Goal: Task Accomplishment & Management: Manage account settings

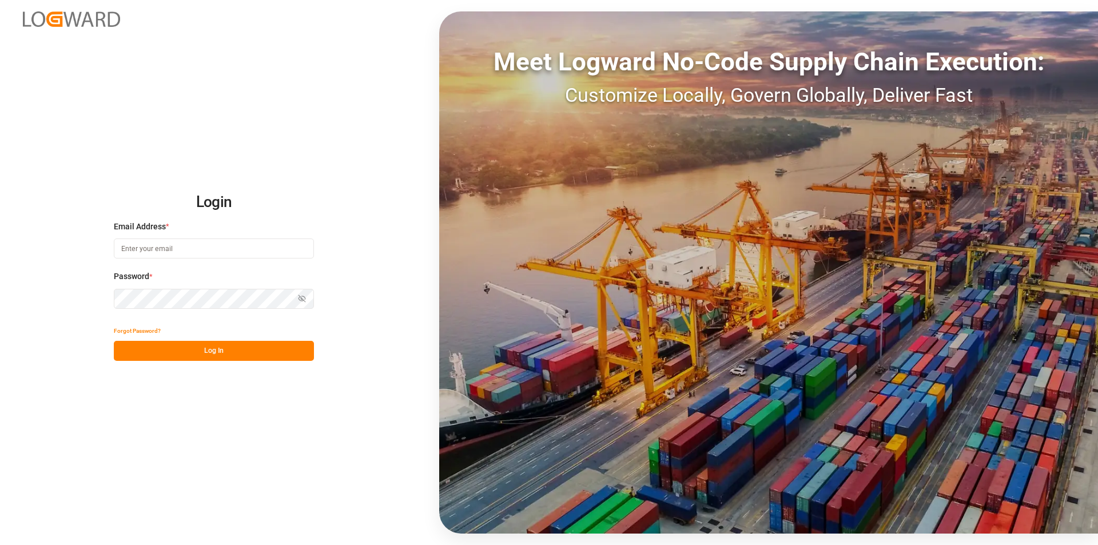
click at [180, 253] on input at bounding box center [214, 249] width 200 height 20
type input "m.thamm@mueller-chemikalien.de"
click at [197, 353] on button "Log In" at bounding box center [214, 351] width 200 height 20
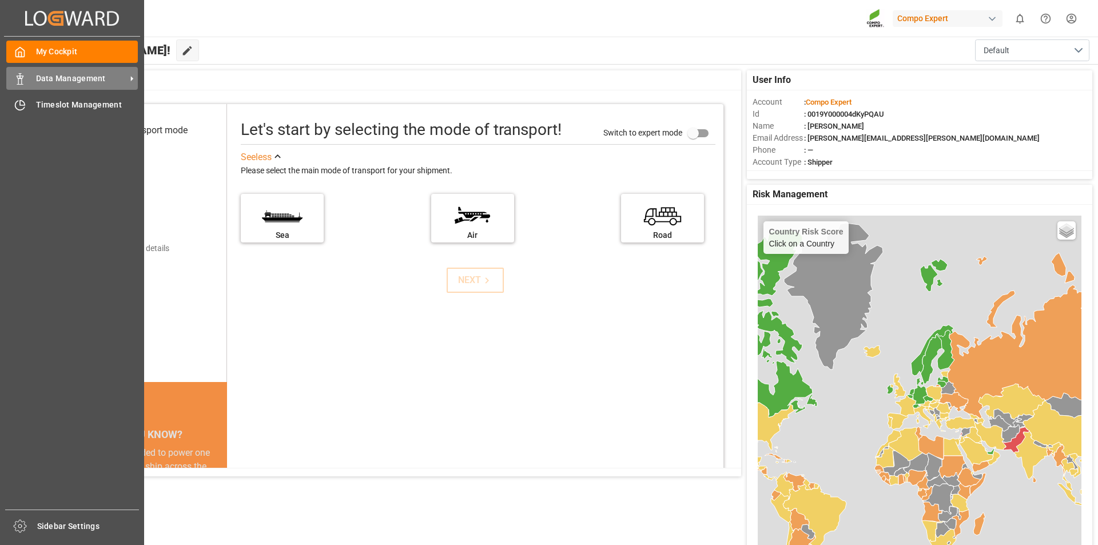
click at [100, 75] on span "Data Management" at bounding box center [81, 79] width 90 height 12
click at [133, 82] on icon at bounding box center [132, 79] width 12 height 12
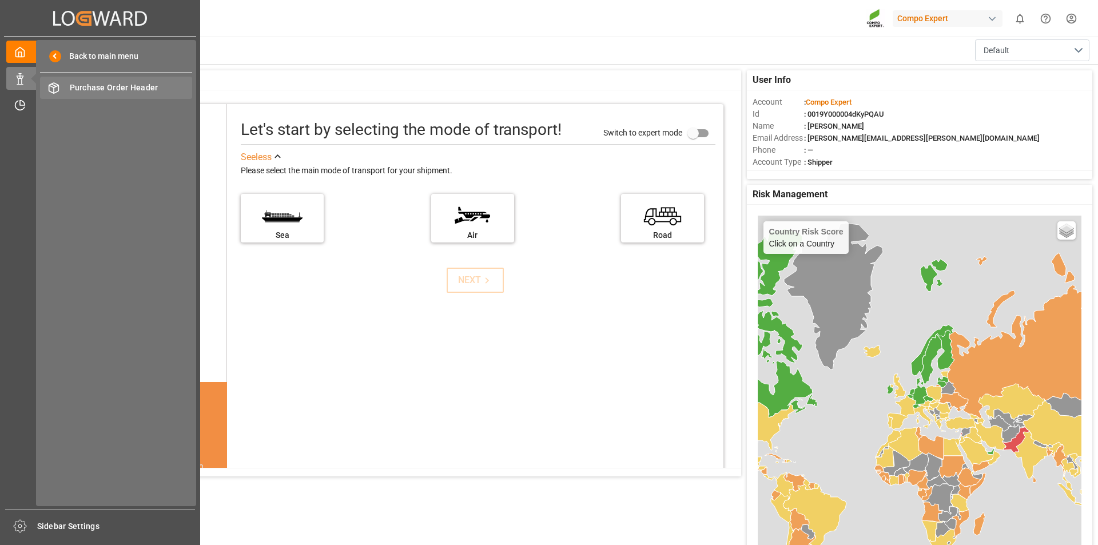
click at [144, 83] on span "Purchase Order Header" at bounding box center [131, 88] width 123 height 12
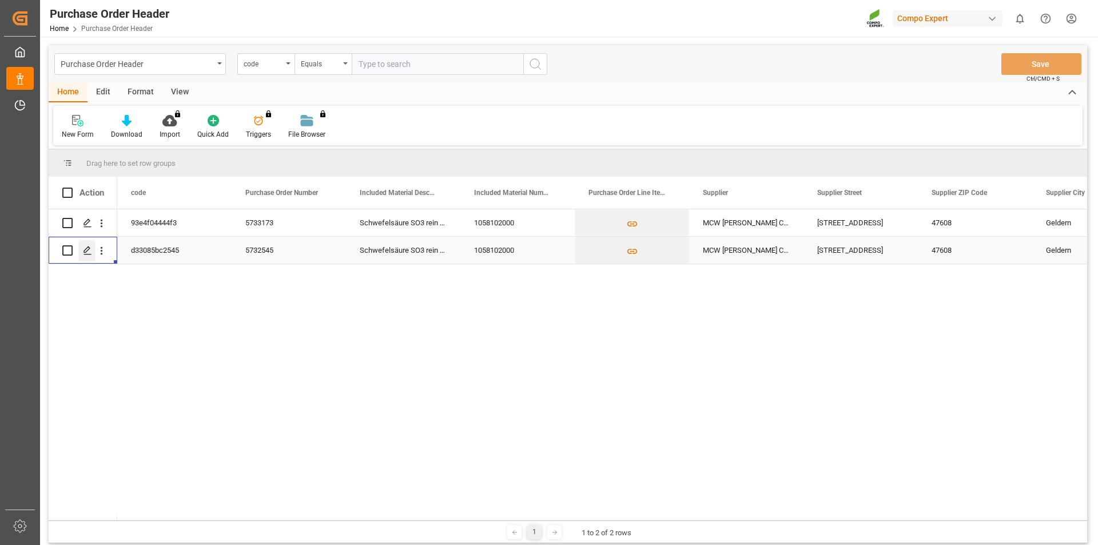
click at [86, 249] on polygon "Press SPACE to select this row." at bounding box center [87, 250] width 6 height 6
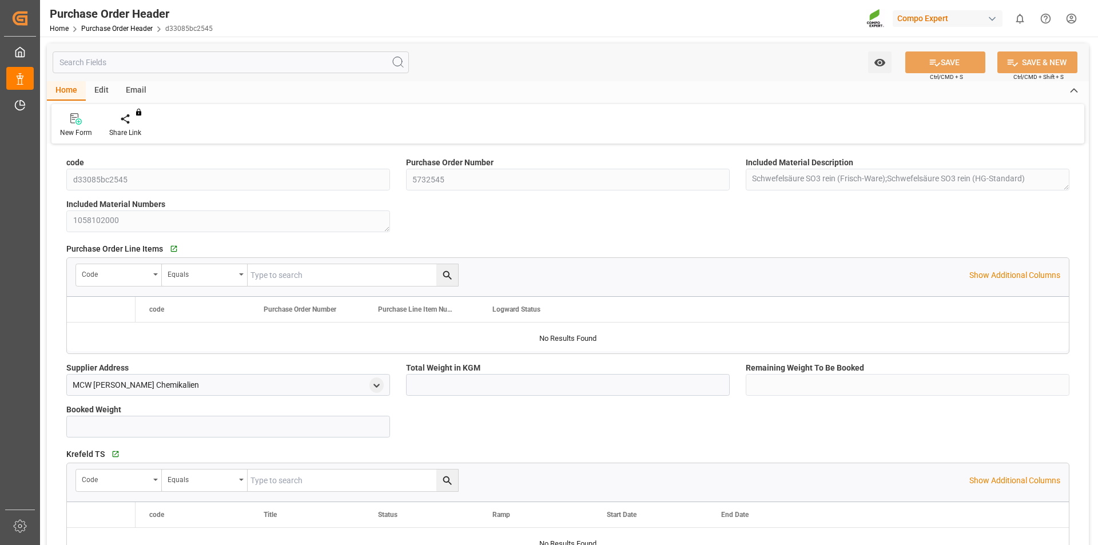
type input "1700000"
type input "500000"
type input "1200000"
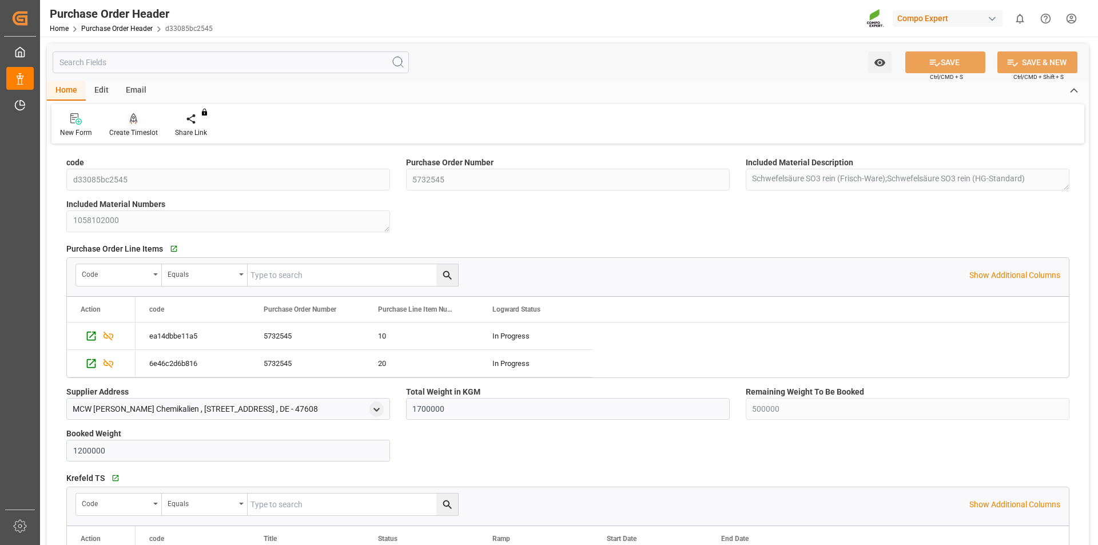
click at [130, 124] on icon at bounding box center [134, 118] width 8 height 11
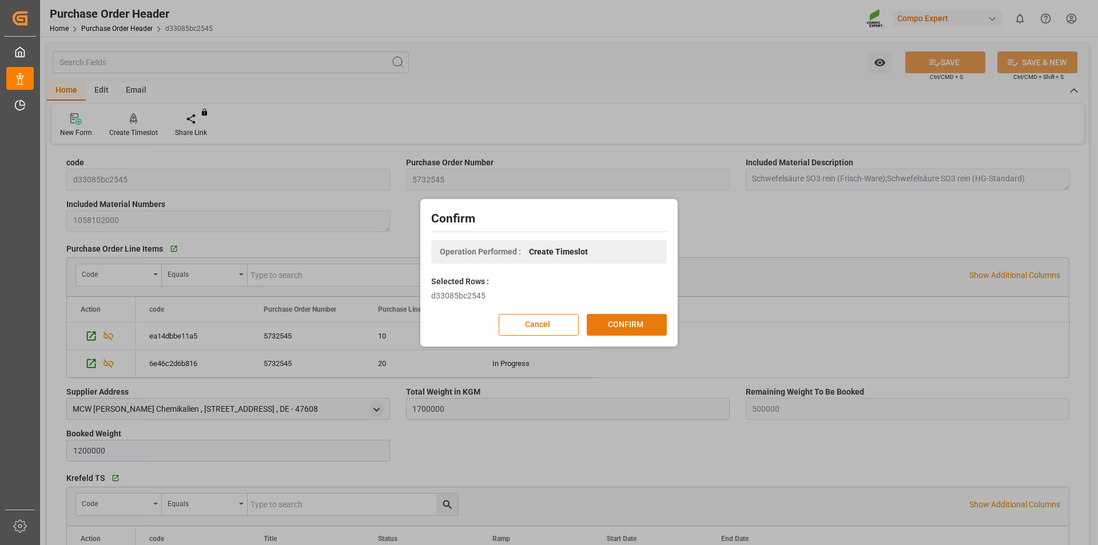
click at [647, 326] on button "CONFIRM" at bounding box center [627, 325] width 80 height 22
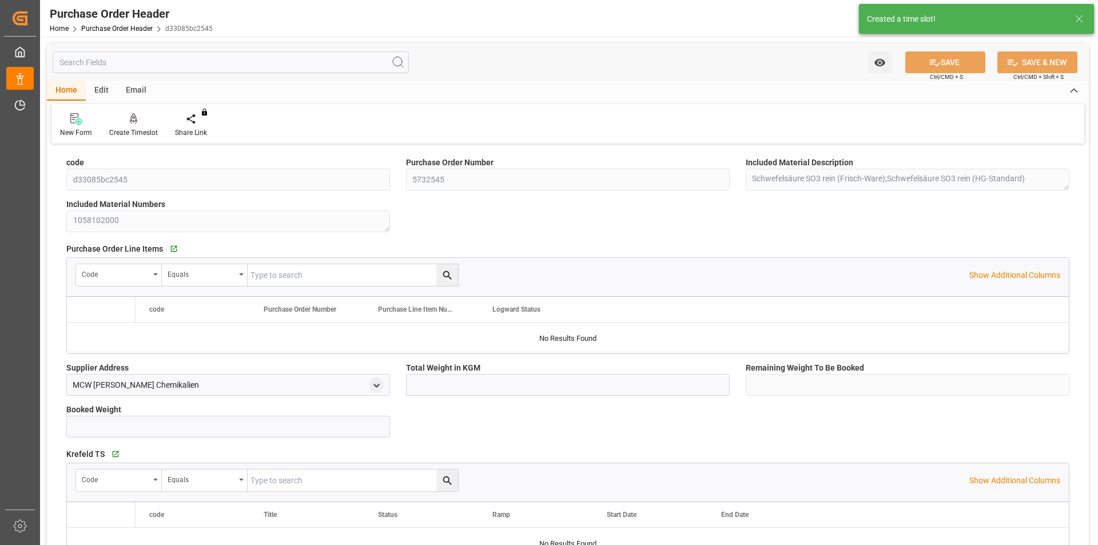
type input "1700000"
type input "500000"
type input "1200000"
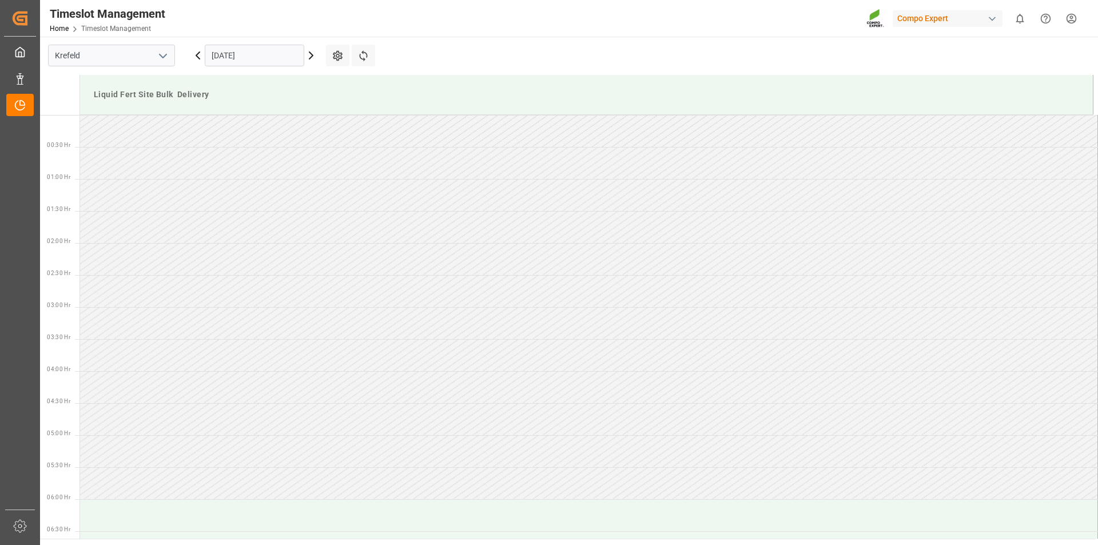
scroll to position [761, 0]
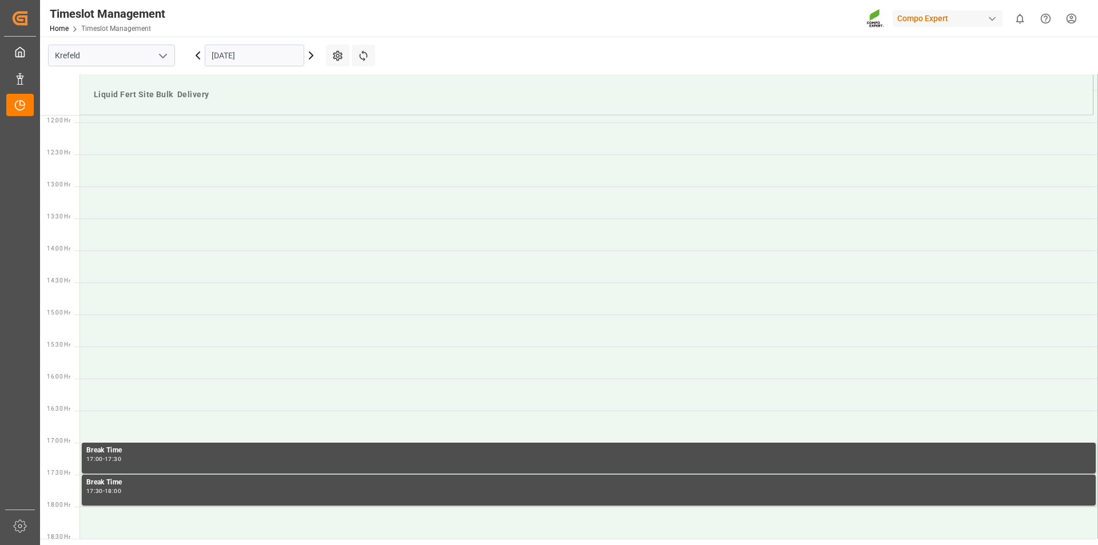
click at [247, 60] on input "[DATE]" at bounding box center [255, 56] width 100 height 22
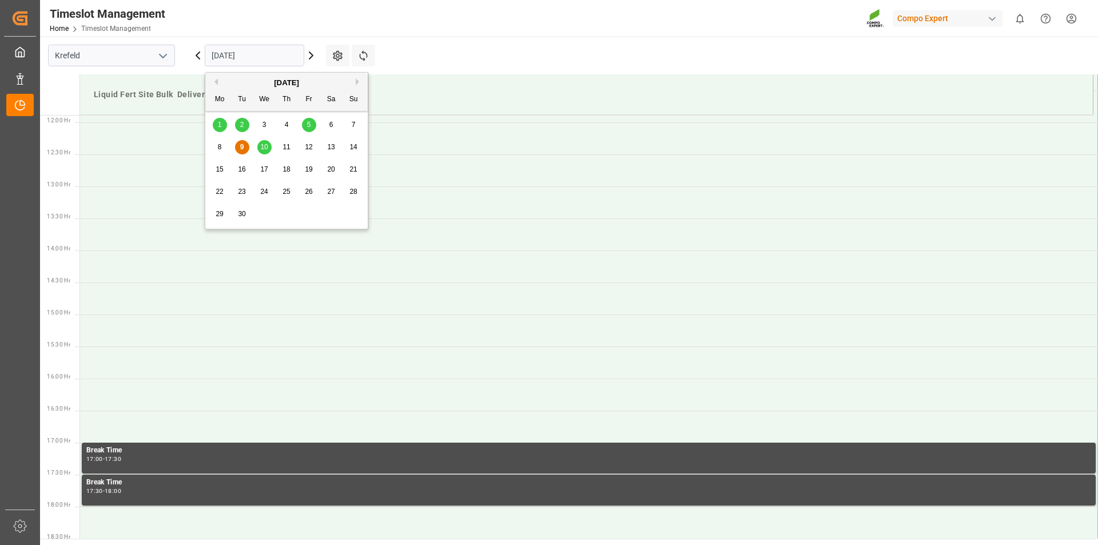
click at [271, 144] on div "10" at bounding box center [264, 148] width 14 height 14
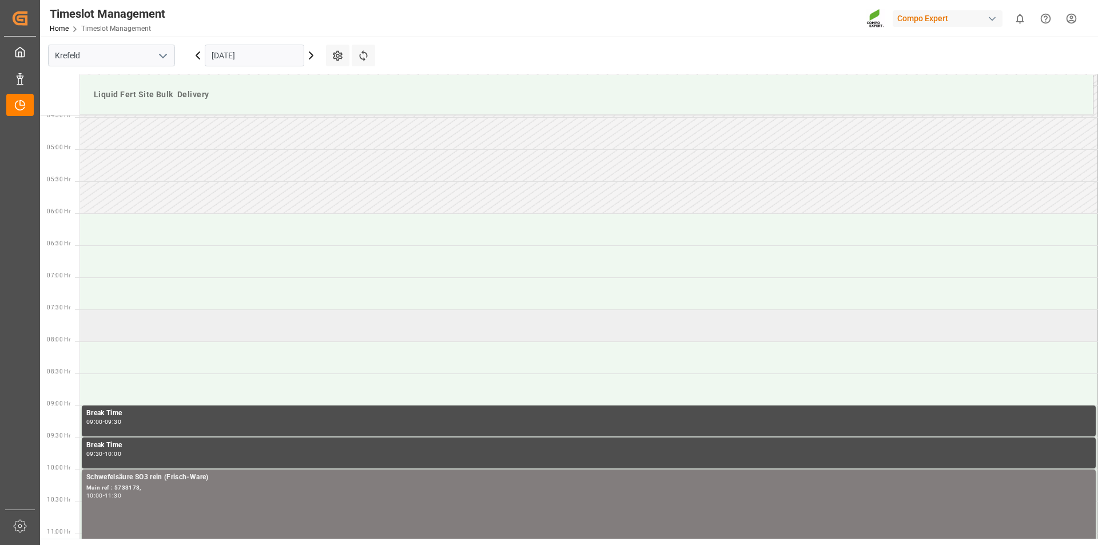
scroll to position [343, 0]
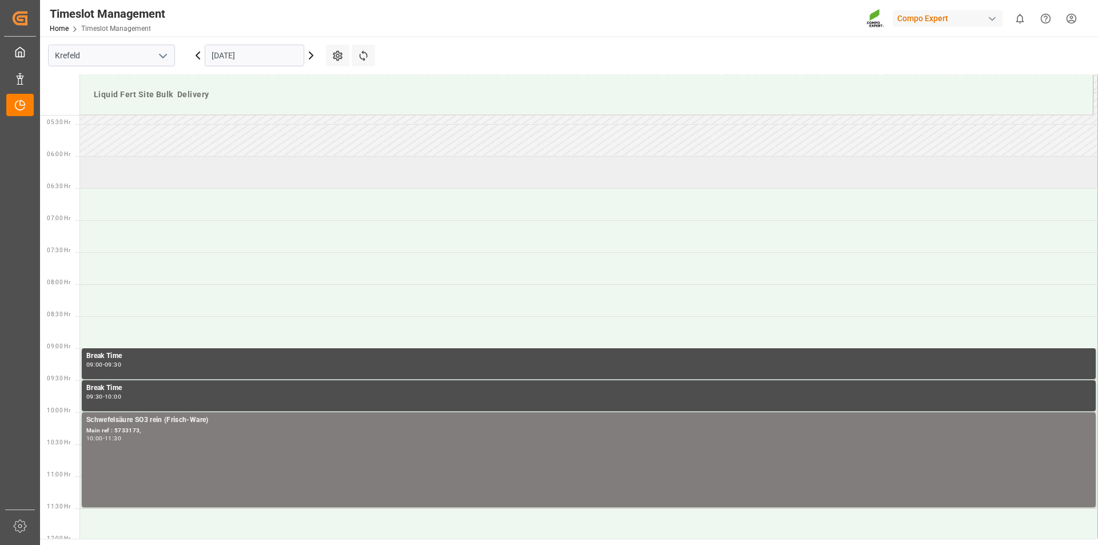
click at [172, 179] on td at bounding box center [589, 172] width 1018 height 32
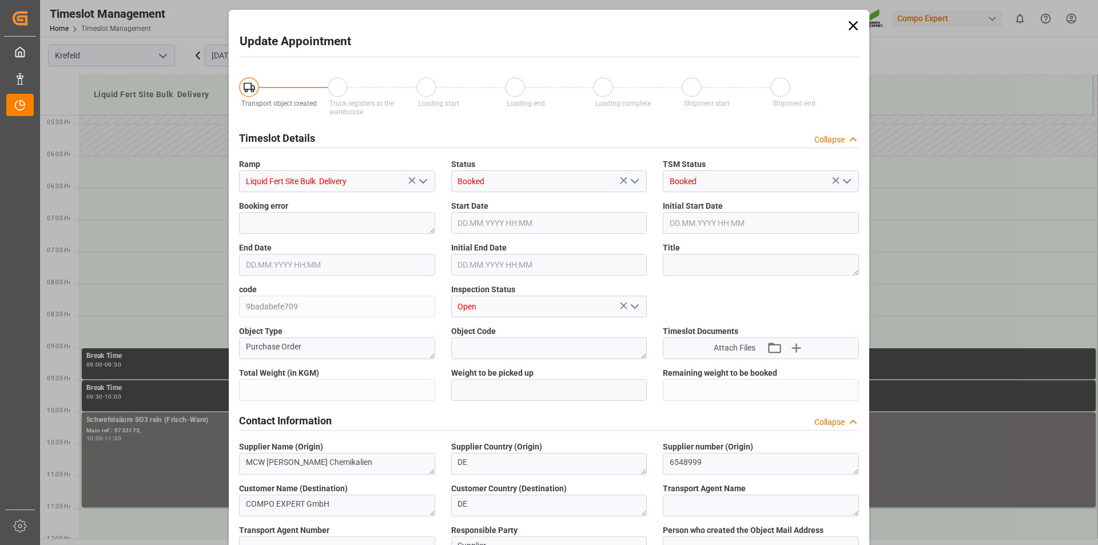
type input "1700000"
type input "500000"
type input "[DATE] 06:00"
type input "[DATE] 06:30"
type input "[DATE] 11:00"
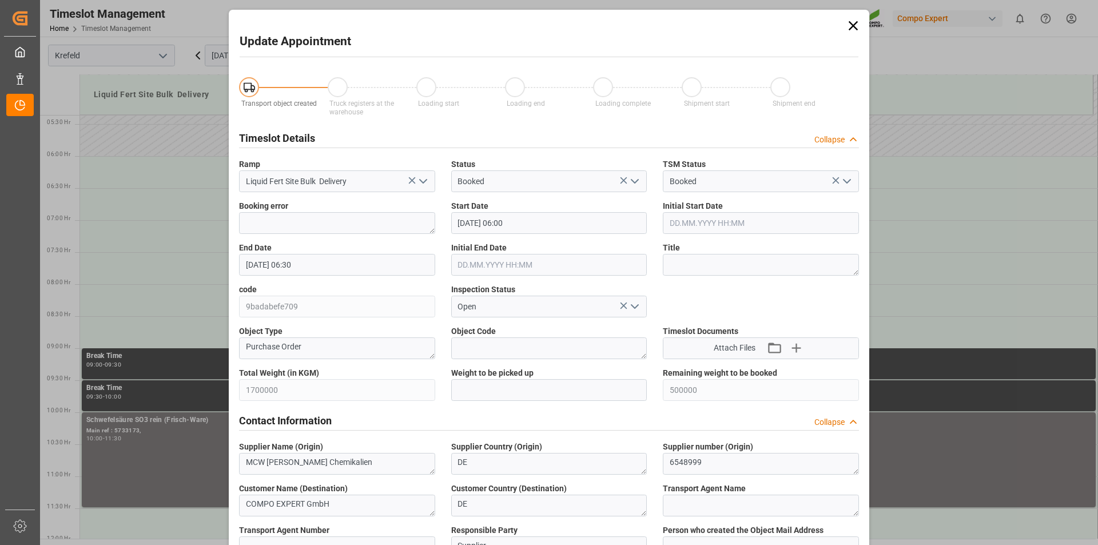
click at [538, 401] on div "Weight to be picked up" at bounding box center [549, 384] width 212 height 42
click at [538, 394] on input "text" at bounding box center [549, 390] width 196 height 22
type input "25000"
click at [725, 261] on textarea at bounding box center [761, 265] width 196 height 22
type textarea "163036 Tauschlag"
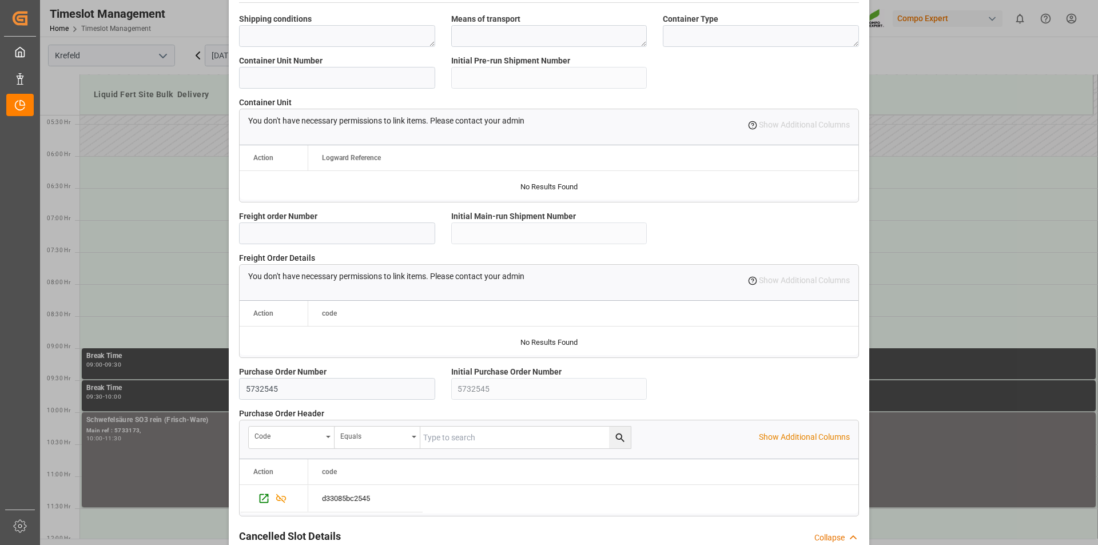
scroll to position [961, 0]
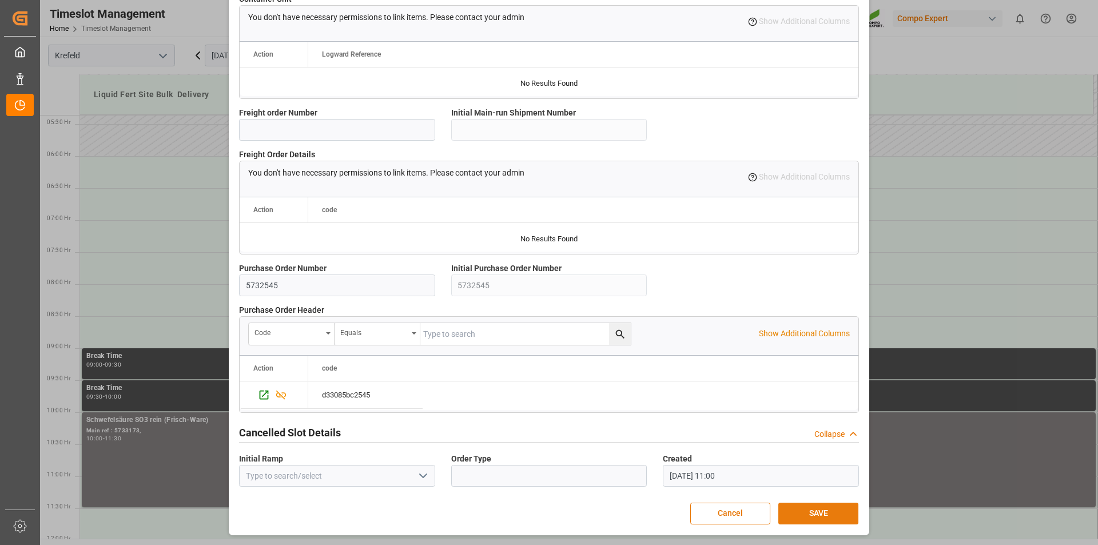
click at [817, 521] on button "SAVE" at bounding box center [818, 514] width 80 height 22
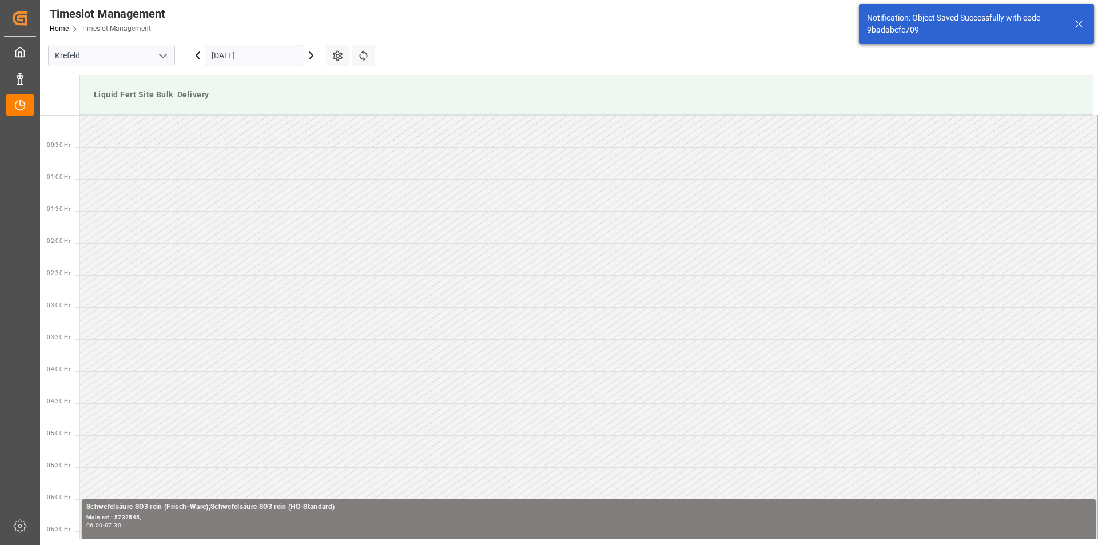
scroll to position [313, 0]
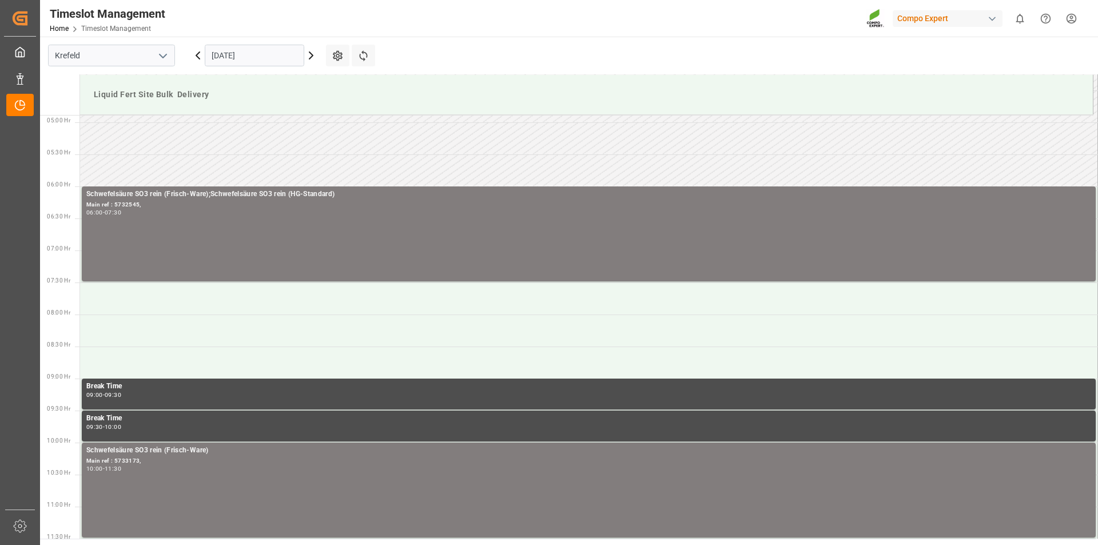
click at [1074, 20] on html "Created by potrace 1.15, written by [PERSON_NAME] [DATE]-[DATE] Created by potr…" at bounding box center [549, 272] width 1098 height 545
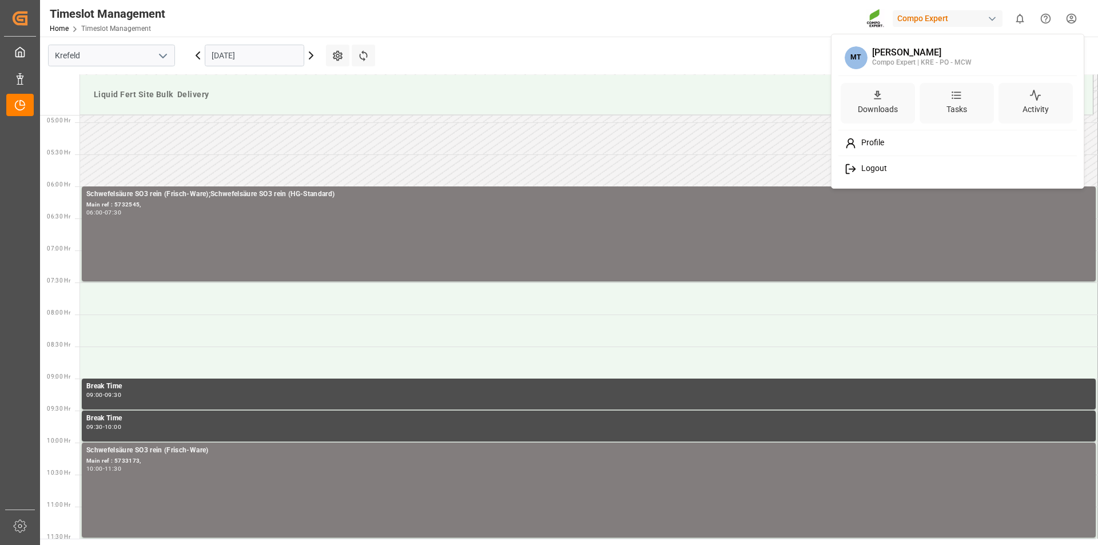
click at [869, 164] on span "Logout" at bounding box center [872, 169] width 30 height 10
